Goal: Check status: Check status

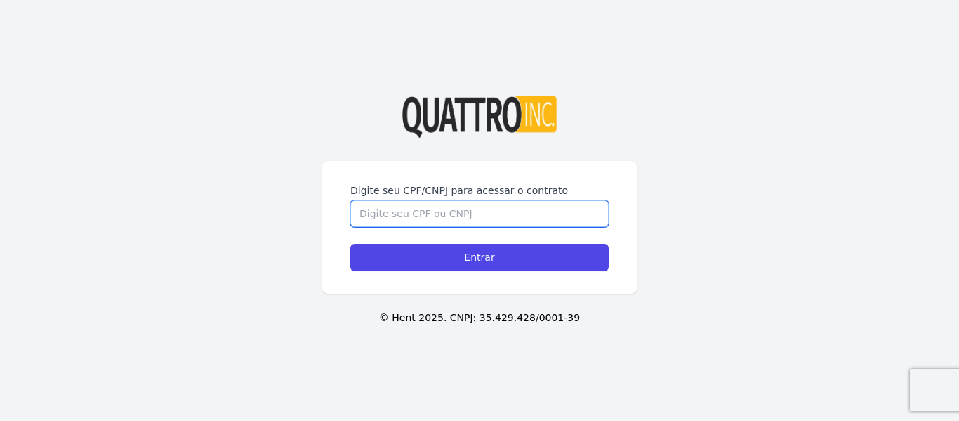
click at [430, 200] on input "Digite seu CPF/CNPJ para acessar o contrato" at bounding box center [479, 213] width 258 height 27
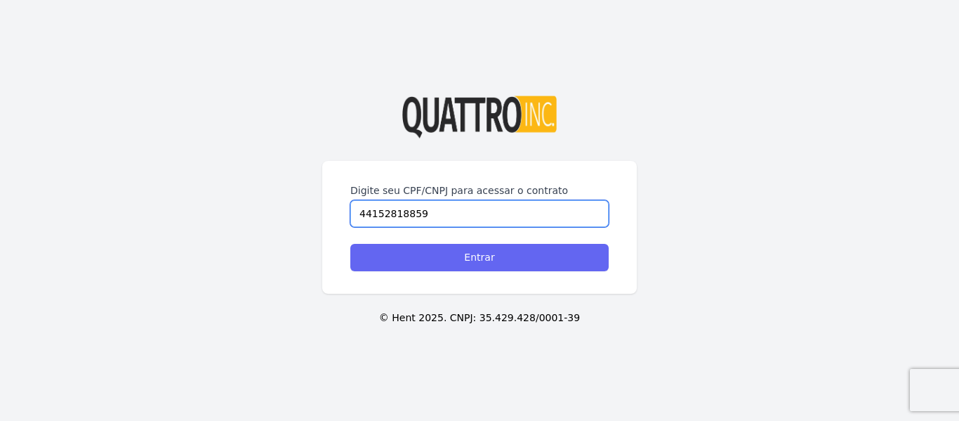
type input "44152818859"
click at [496, 263] on input "Entrar" at bounding box center [479, 257] width 258 height 27
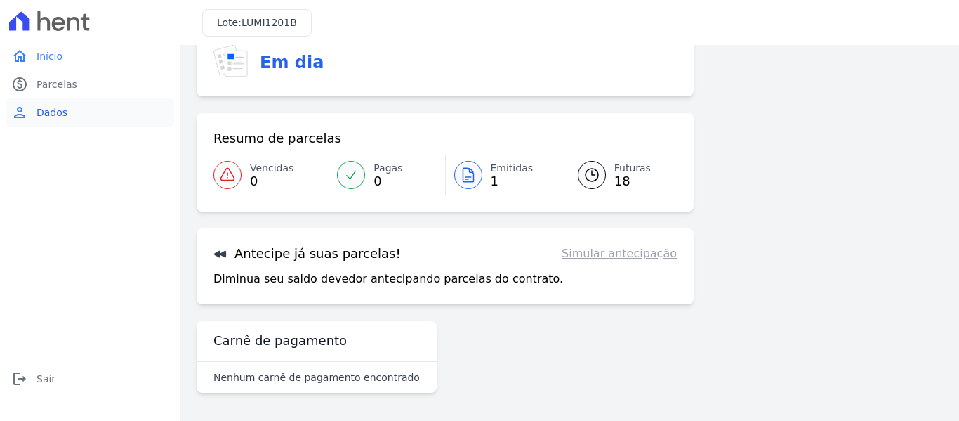
scroll to position [62, 0]
click at [85, 90] on link "paid Parcelas" at bounding box center [90, 84] width 169 height 28
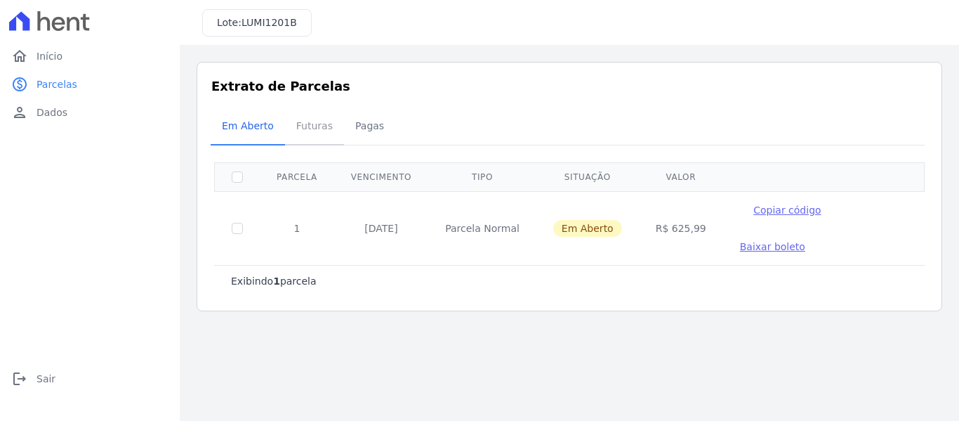
click at [303, 122] on span "Futuras" at bounding box center [314, 126] width 53 height 28
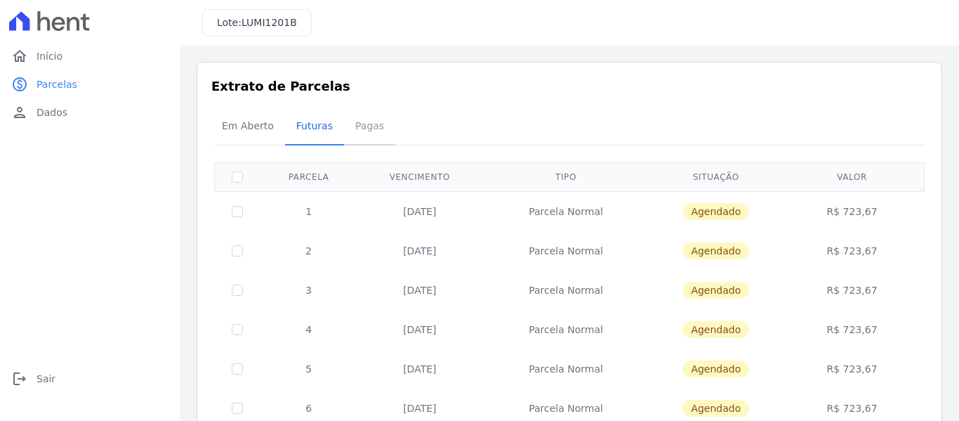
click at [357, 133] on span "Pagas" at bounding box center [370, 126] width 46 height 28
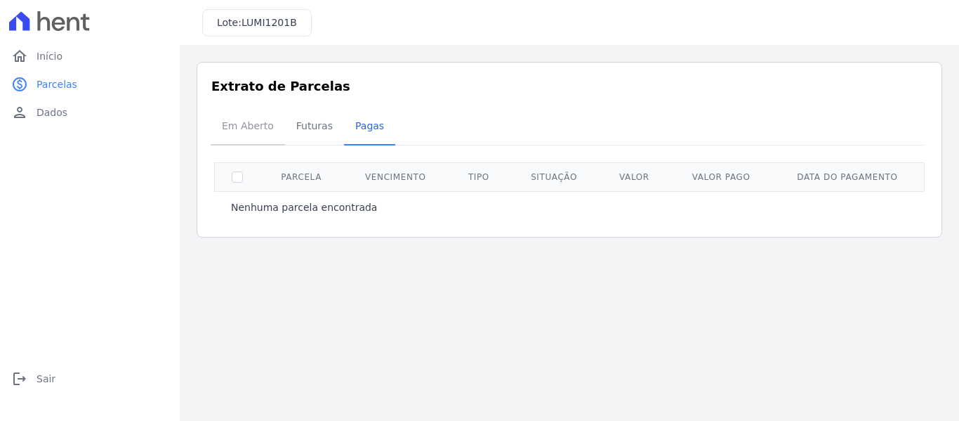
click at [272, 136] on span "Em Aberto" at bounding box center [247, 126] width 69 height 28
